Goal: Find specific page/section: Find specific page/section

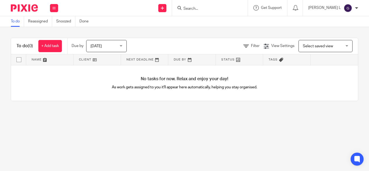
click at [210, 8] on input "Search" at bounding box center [207, 8] width 49 height 5
type input "m"
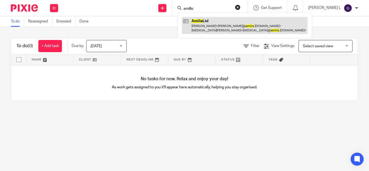
type input "amilis"
click at [217, 20] on link at bounding box center [245, 25] width 126 height 17
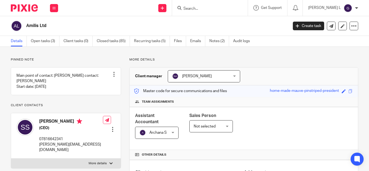
click at [209, 8] on input "Search" at bounding box center [207, 8] width 49 height 5
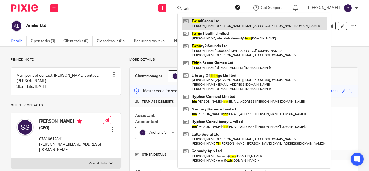
type input "twin"
click at [237, 24] on link at bounding box center [254, 23] width 145 height 12
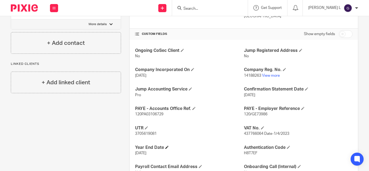
scroll to position [190, 0]
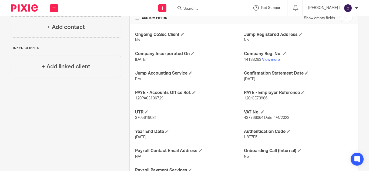
click at [218, 8] on input "Search" at bounding box center [207, 8] width 49 height 5
type input "mm"
drag, startPoint x: 230, startPoint y: 19, endPoint x: 231, endPoint y: 22, distance: 3.2
click at [230, 20] on link at bounding box center [215, 21] width 67 height 8
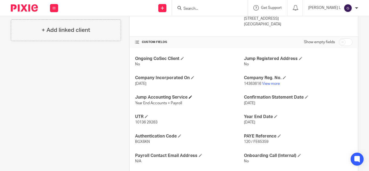
scroll to position [198, 0]
